Goal: Task Accomplishment & Management: Manage account settings

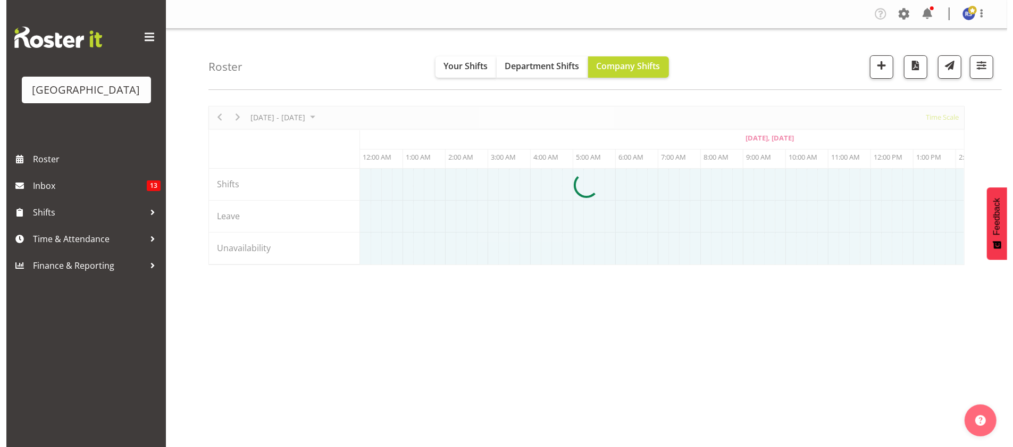
scroll to position [0, 382]
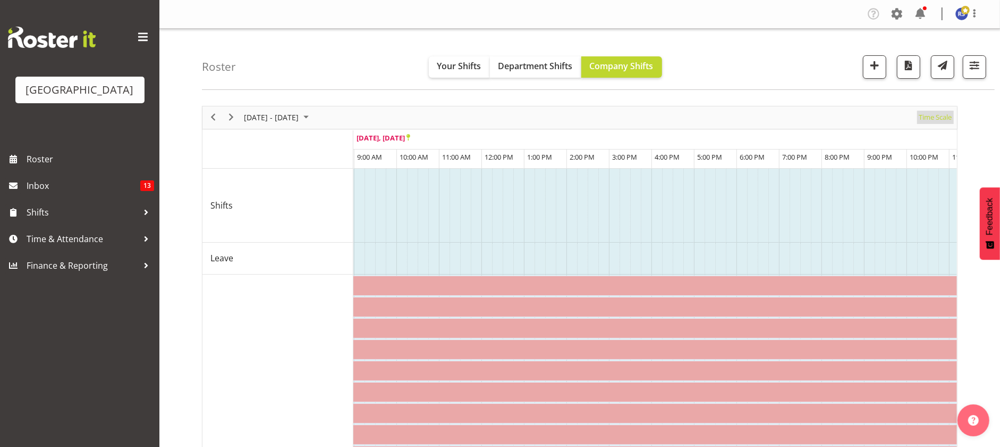
click at [938, 116] on span "Time Scale" at bounding box center [935, 117] width 35 height 13
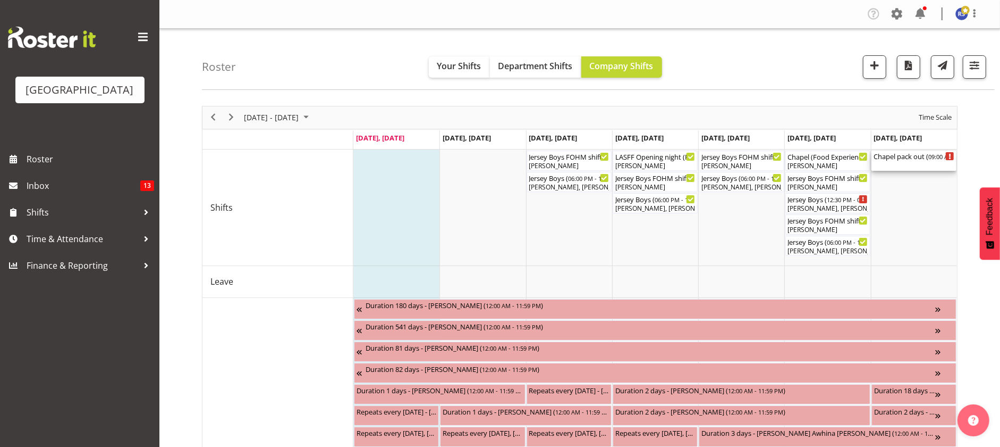
click at [897, 157] on div "Chapel pack out ( 09:00 AM - 01:00 PM )" at bounding box center [914, 155] width 81 height 11
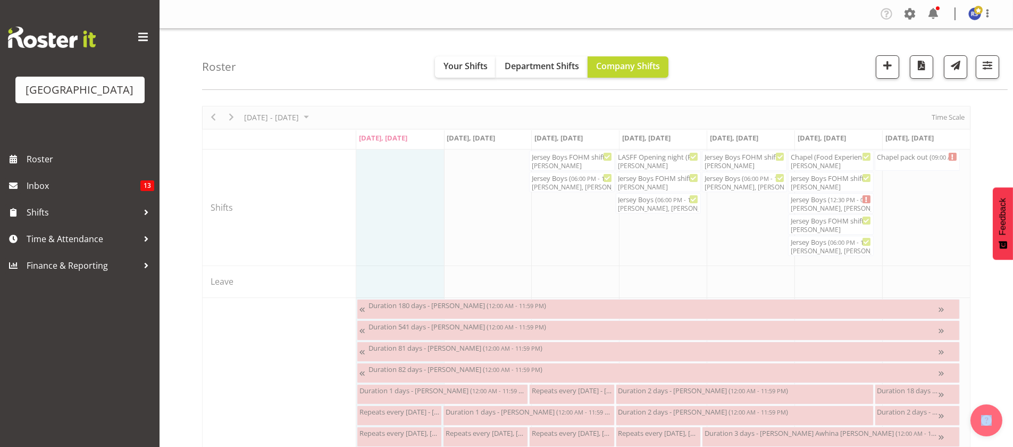
select select "8"
select select "2025"
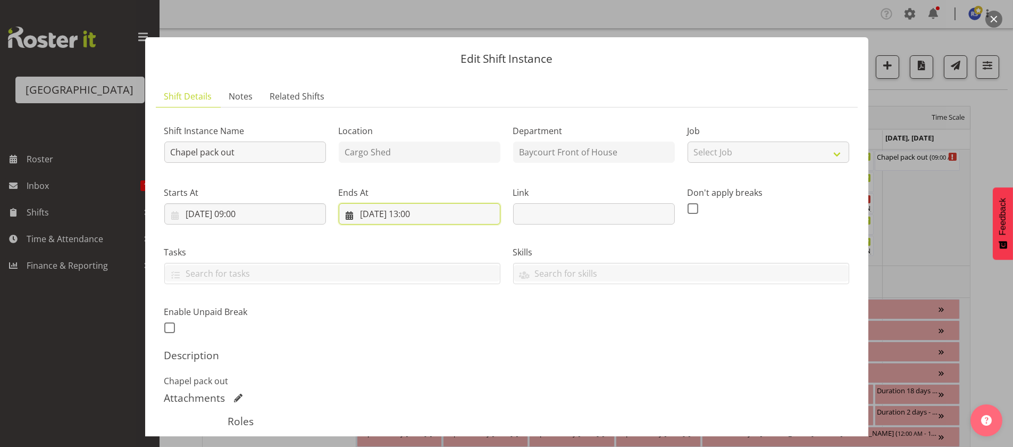
click at [423, 211] on input "[DATE] 13:00" at bounding box center [420, 213] width 162 height 21
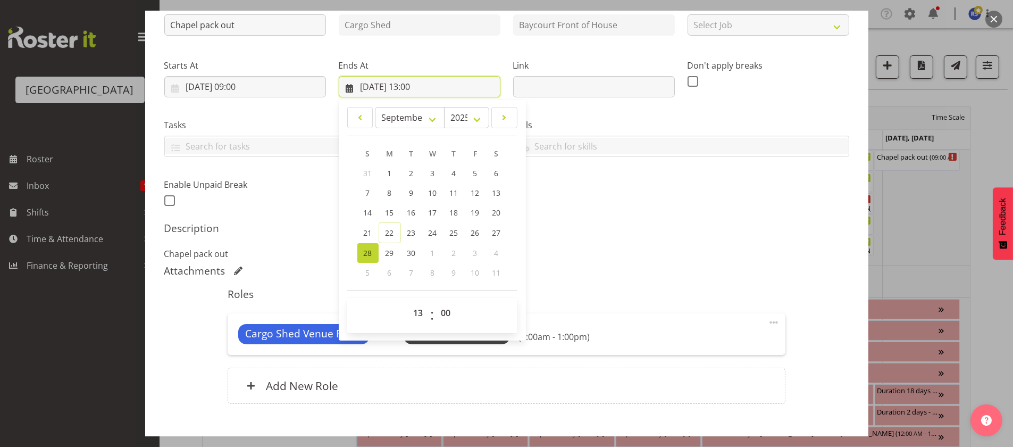
scroll to position [132, 0]
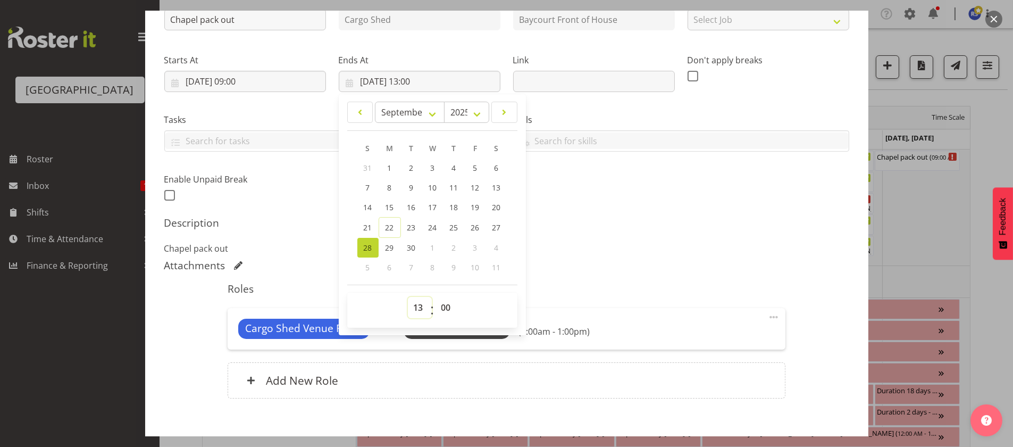
click at [420, 307] on select "00 01 02 03 04 05 06 07 08 09 10 11 12 13 14 15 16 17 18 19 20 21 22 23" at bounding box center [420, 307] width 24 height 21
select select "12"
click at [408, 297] on select "00 01 02 03 04 05 06 07 08 09 10 11 12 13 14 15 16 17 18 19 20 21 22 23" at bounding box center [420, 307] width 24 height 21
type input "[DATE] 12:00"
click at [702, 308] on div "Cargo Shed Venue Rep 1 Unfilled Select Employee (9:00am - 12:00pm) Edit Cover R…" at bounding box center [507, 328] width 558 height 41
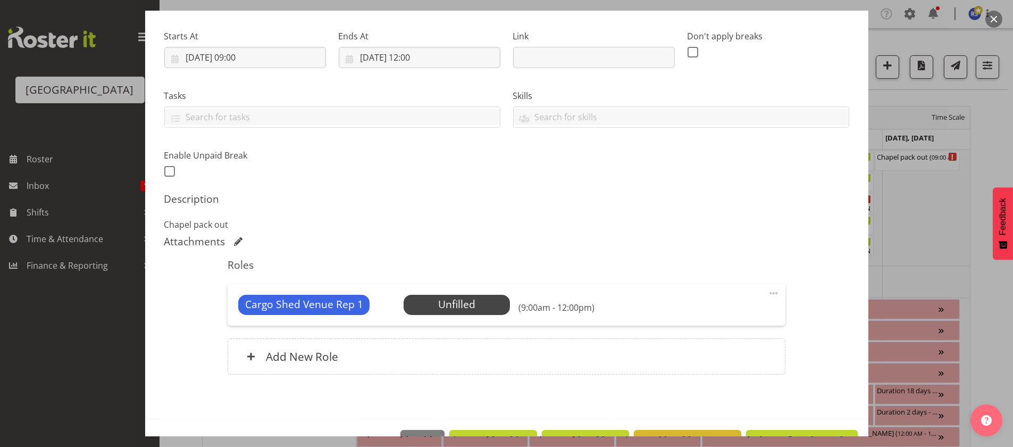
scroll to position [189, 0]
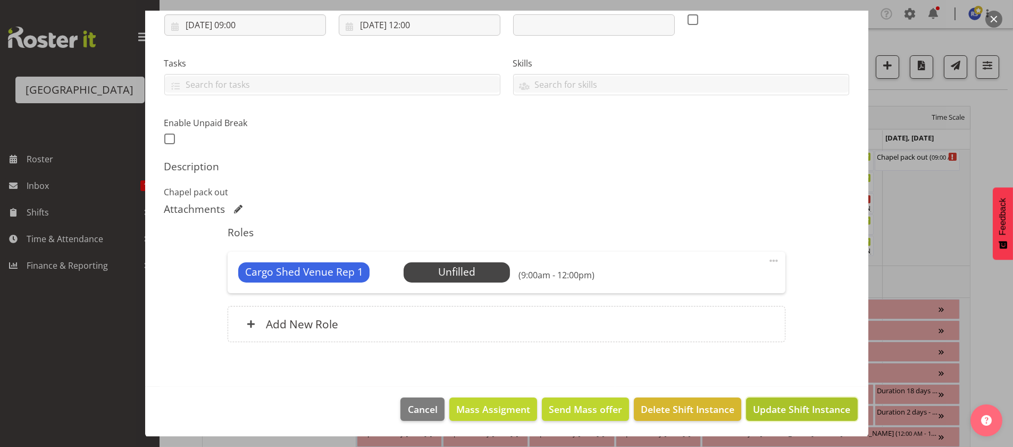
click at [792, 413] on span "Update Shift Instance" at bounding box center [801, 409] width 97 height 14
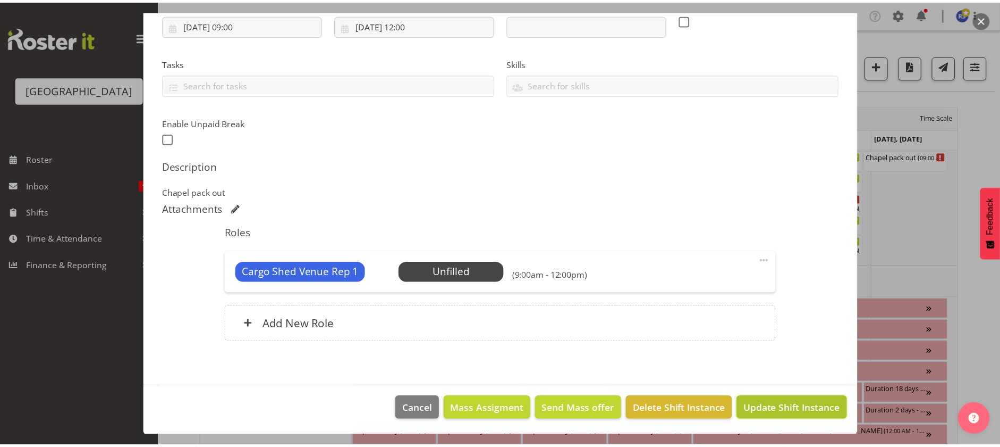
scroll to position [146, 0]
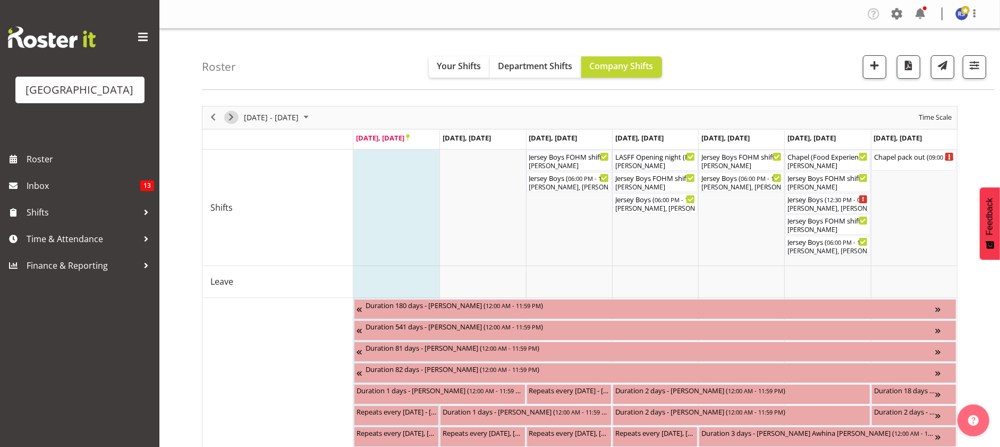
click at [232, 118] on span "Next" at bounding box center [231, 117] width 13 height 13
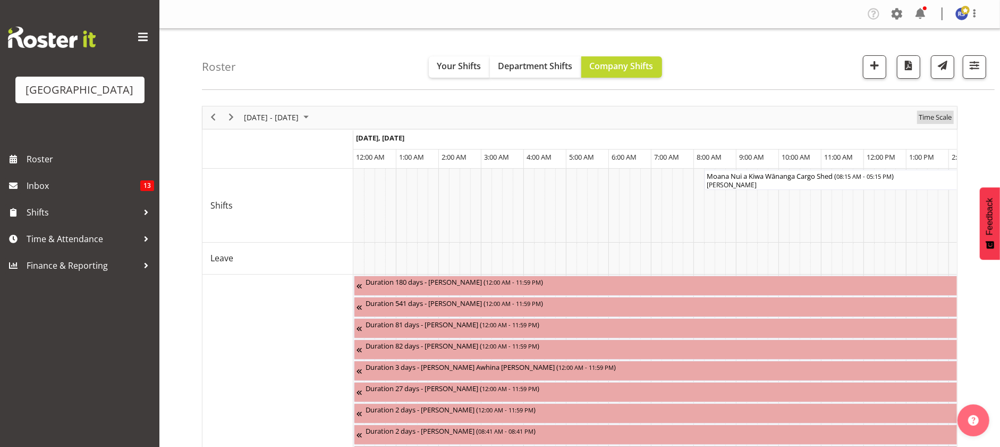
click at [924, 119] on span "Time Scale" at bounding box center [935, 117] width 35 height 13
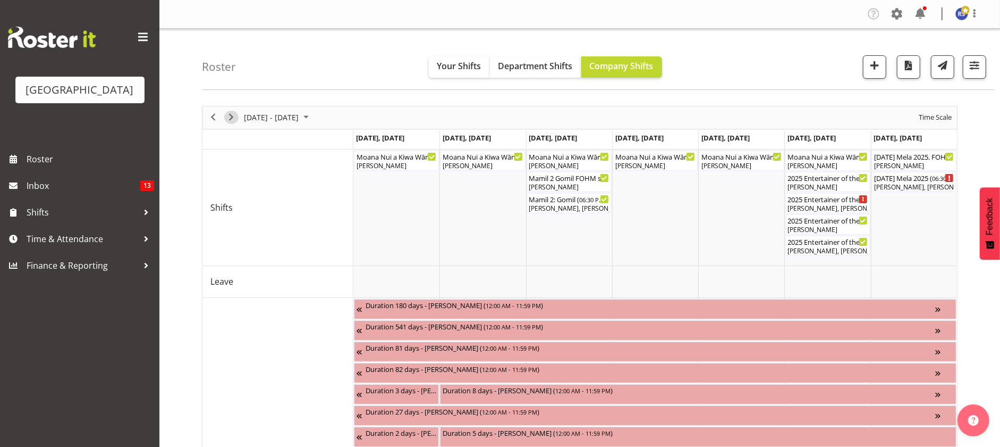
click at [233, 118] on span "Next" at bounding box center [231, 117] width 13 height 13
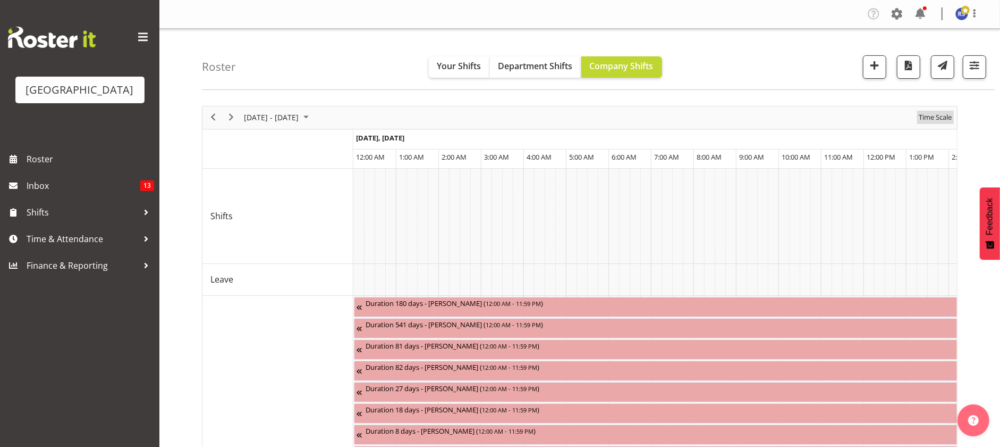
click at [925, 116] on span "Time Scale" at bounding box center [935, 117] width 35 height 13
